Goal: Navigation & Orientation: Find specific page/section

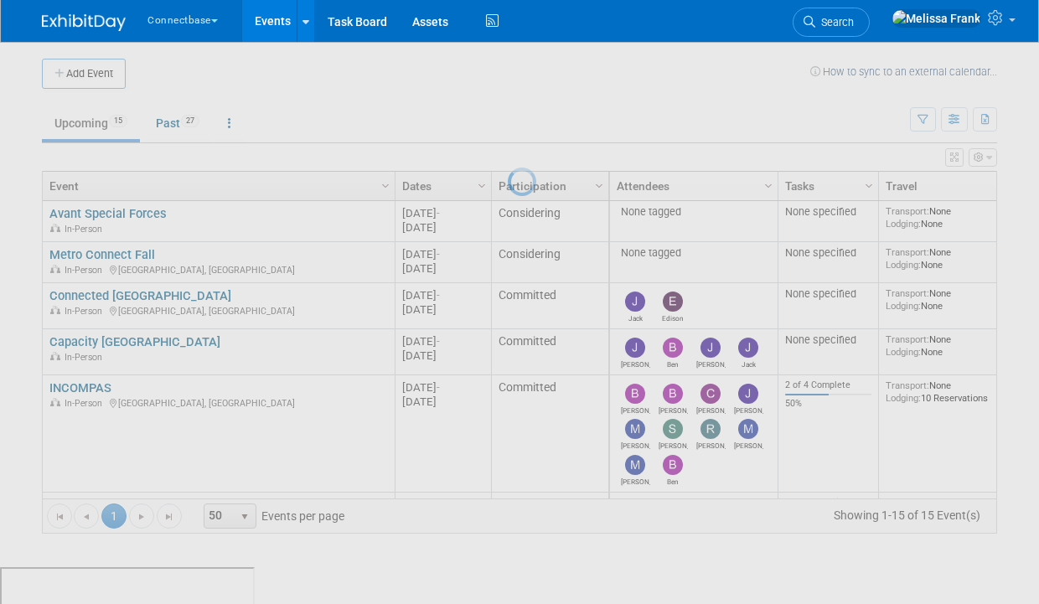
scroll to position [204, 0]
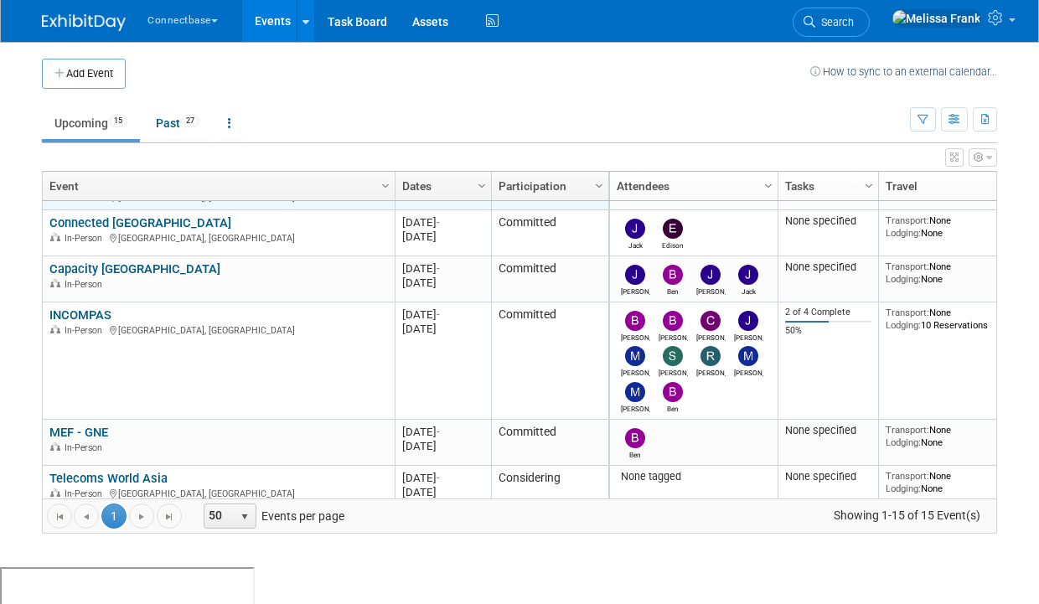
scroll to position [78, 0]
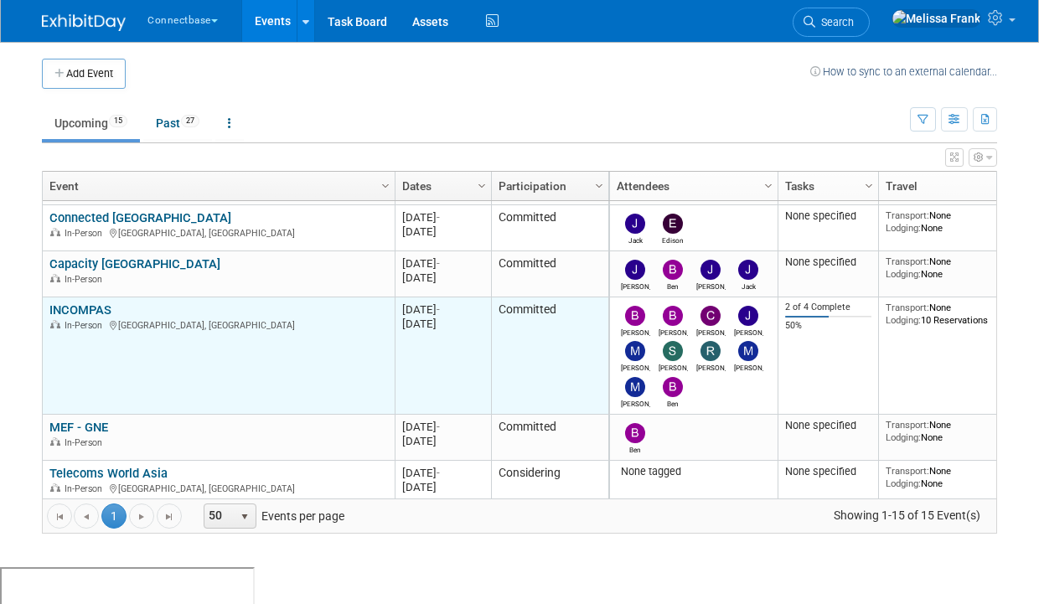
click at [90, 309] on link "INCOMPAS" at bounding box center [80, 309] width 62 height 15
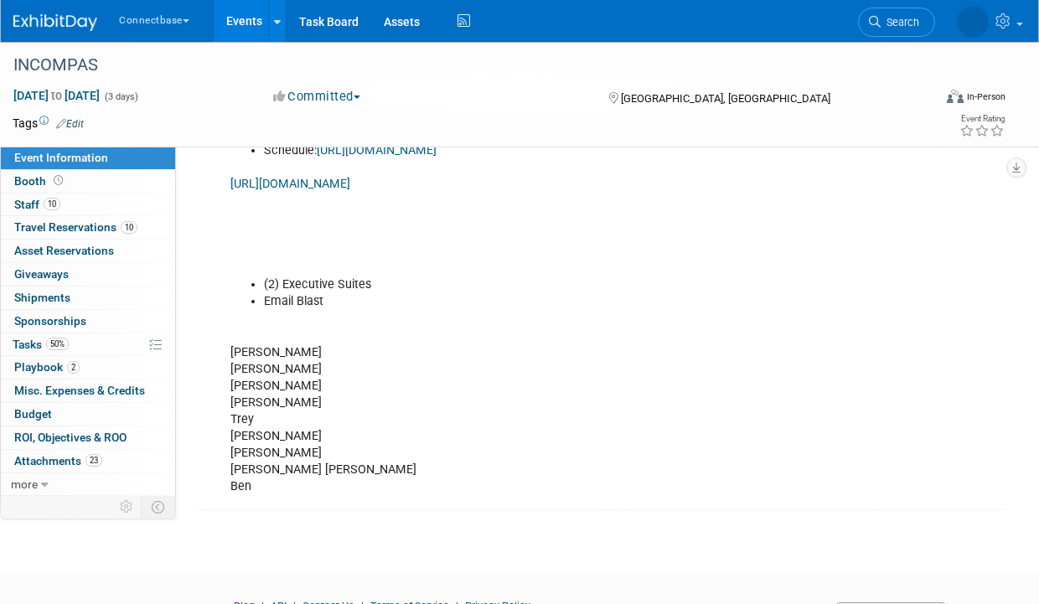
scroll to position [542, 0]
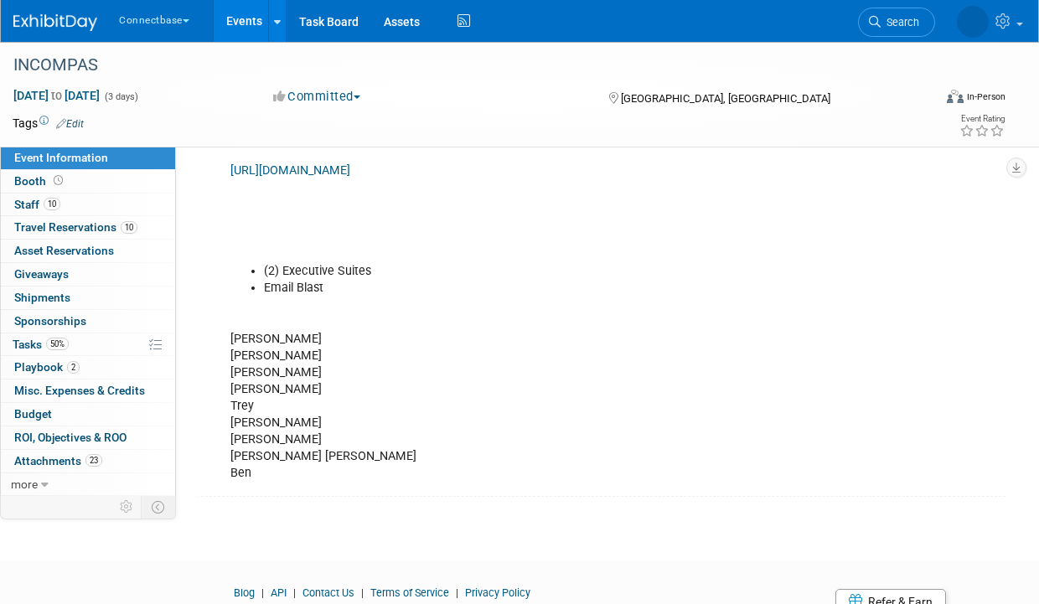
click at [238, 28] on link "Events" at bounding box center [244, 21] width 61 height 42
